Goal: Task Accomplishment & Management: Use online tool/utility

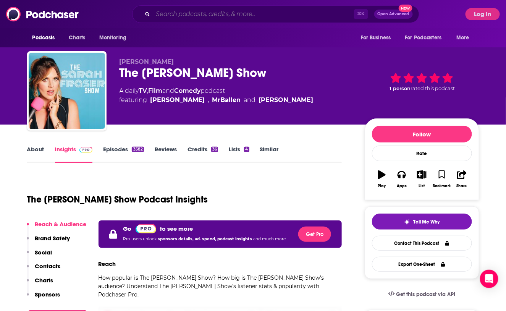
click at [206, 14] on input "Search podcasts, credits, & more..." at bounding box center [253, 14] width 201 height 12
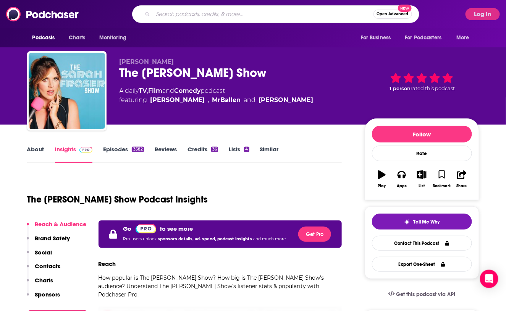
paste input "Heart and Hand"
type input "Heart and Hand"
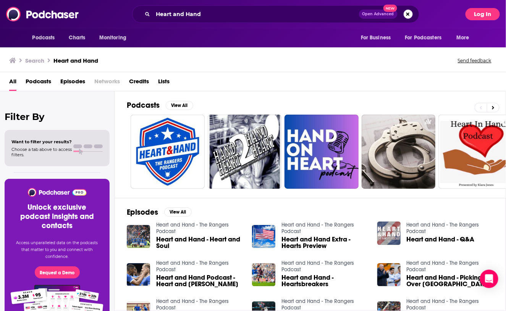
click at [496, 14] on button "Log In" at bounding box center [482, 14] width 34 height 12
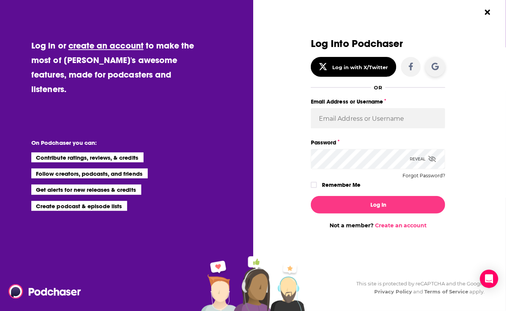
click at [434, 63] on icon "Dialog" at bounding box center [435, 66] width 7 height 7
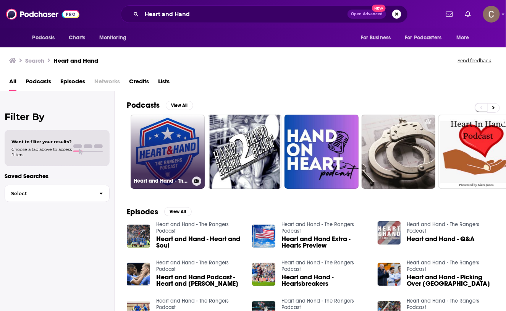
click at [176, 134] on link "Heart and Hand - The Rangers Podcast" at bounding box center [168, 152] width 74 height 74
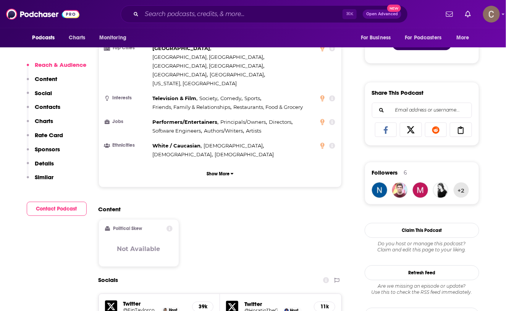
scroll to position [596, 0]
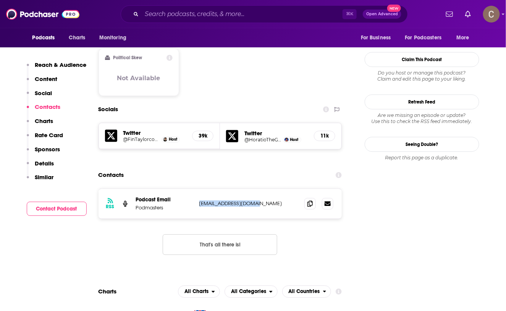
drag, startPoint x: 279, startPoint y: 160, endPoint x: 250, endPoint y: 145, distance: 33.3
click at [250, 168] on section "Contacts RSS Podcast Email Podmasters info@podmasters.co.uk info@podmasters.co.…" at bounding box center [220, 217] width 244 height 99
click at [240, 200] on p "info@podmasters.co.uk" at bounding box center [248, 203] width 99 height 6
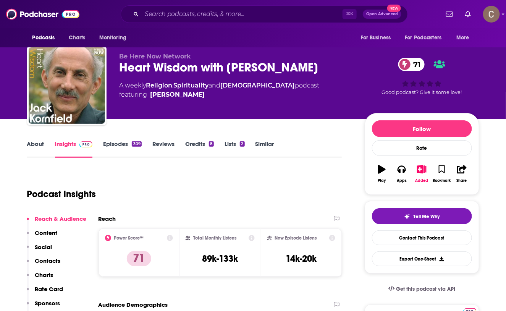
scroll to position [10, 0]
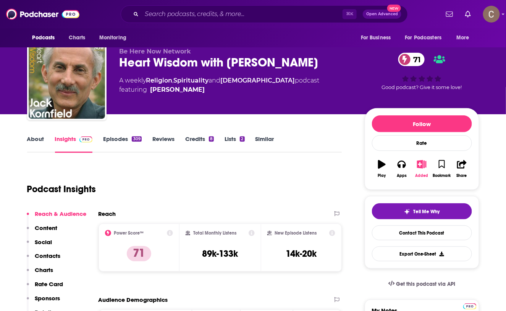
click at [420, 165] on icon "button" at bounding box center [422, 164] width 10 height 8
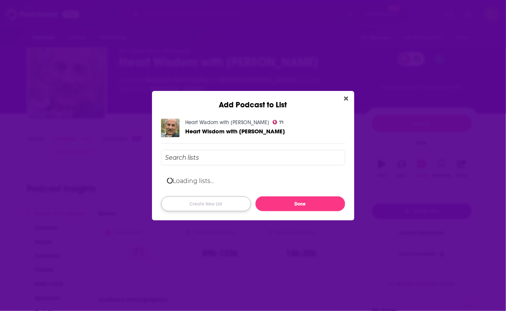
click at [226, 205] on button "Create New List" at bounding box center [206, 203] width 90 height 15
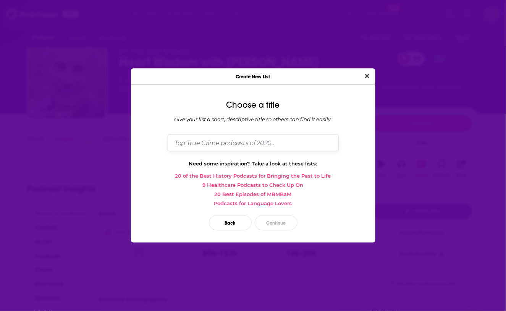
click at [250, 142] on input "Dialog" at bounding box center [253, 142] width 171 height 16
type input "OCT25"
click at [269, 219] on button "Continue" at bounding box center [276, 222] width 43 height 15
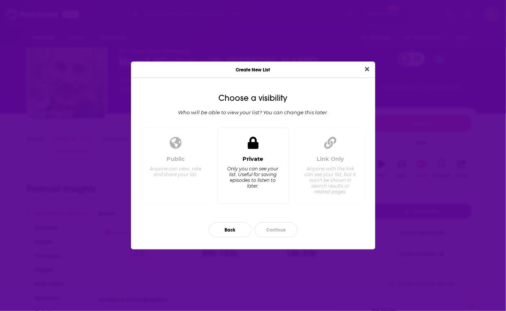
click at [260, 185] on div "Only you can see your list. Useful for saving episodes to listen to later." at bounding box center [253, 177] width 52 height 23
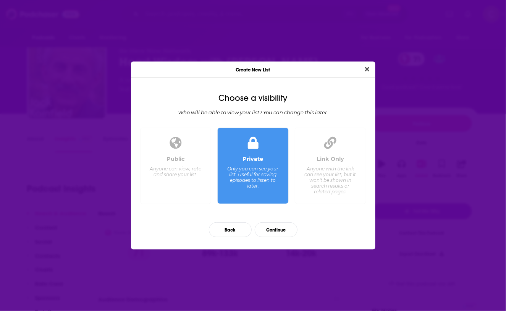
click at [321, 181] on div "Anyone with the link can see your list, but it won't be shown in search results…" at bounding box center [330, 180] width 52 height 29
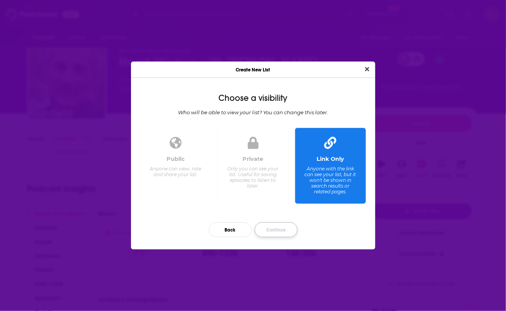
click at [269, 225] on button "Continue" at bounding box center [276, 229] width 43 height 15
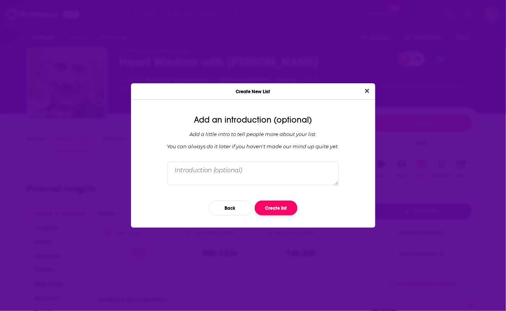
click at [267, 207] on button "Create list" at bounding box center [276, 207] width 43 height 15
